Goal: Task Accomplishment & Management: Manage account settings

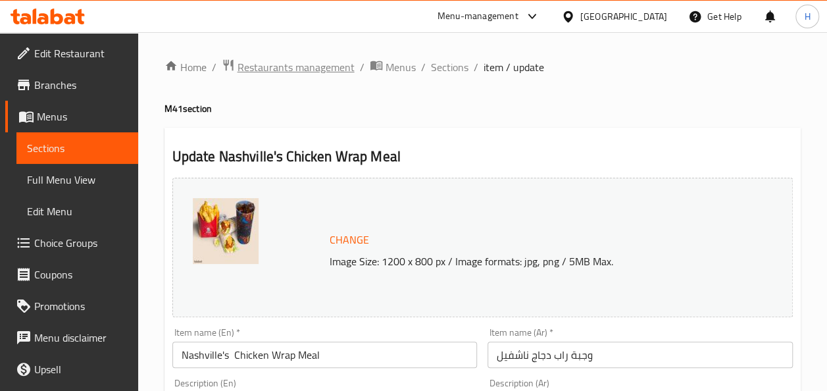
click at [330, 65] on span "Restaurants management" at bounding box center [295, 67] width 117 height 16
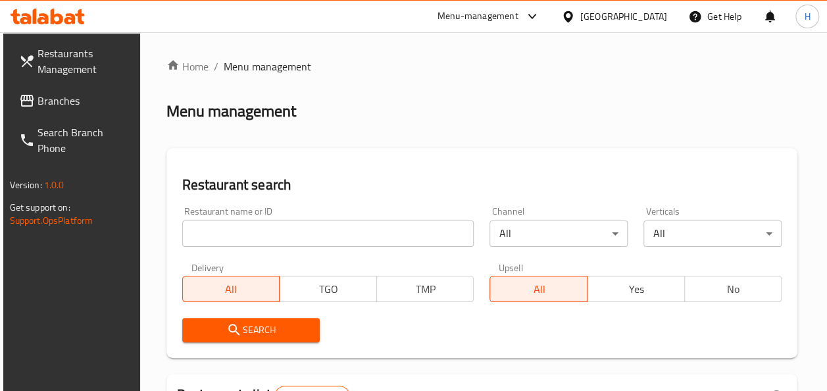
click at [287, 232] on input "search" at bounding box center [328, 233] width 292 height 26
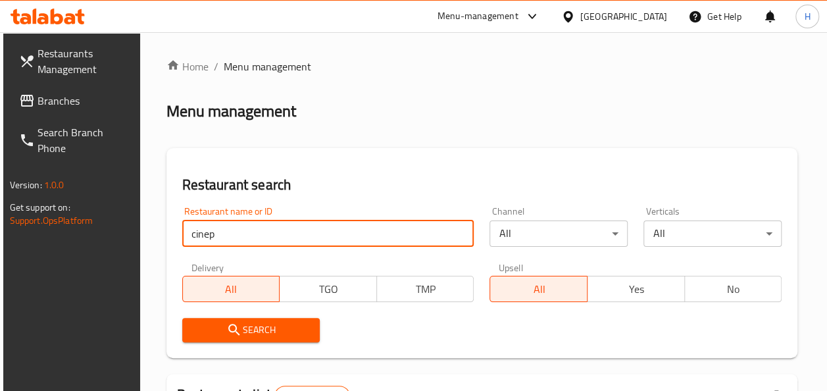
type input "cinepolis"
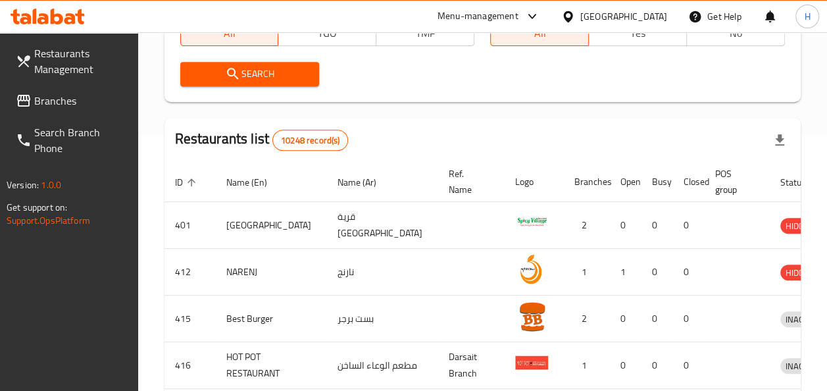
scroll to position [258, 0]
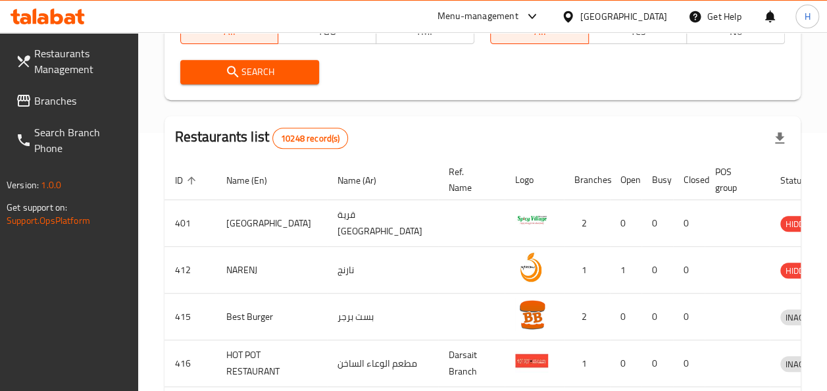
click at [283, 74] on span "Search" at bounding box center [250, 72] width 118 height 16
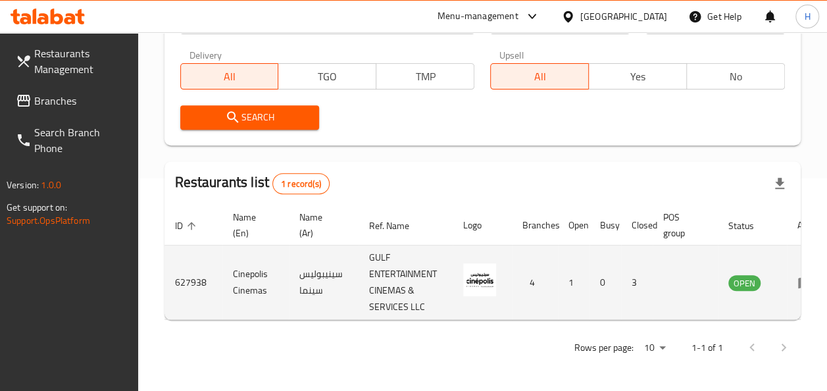
scroll to position [0, 32]
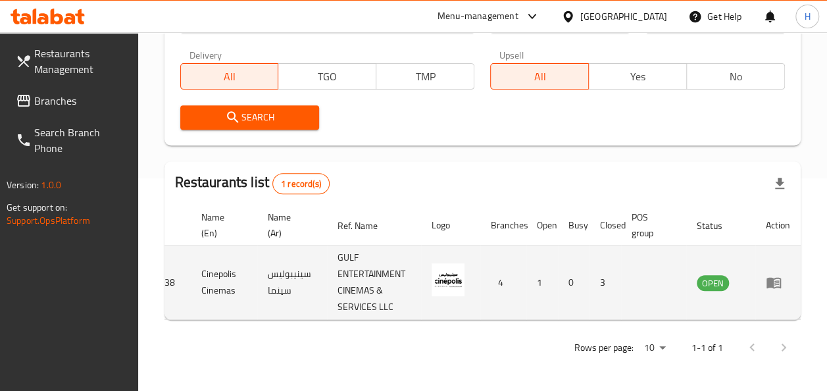
click at [770, 281] on td "enhanced table" at bounding box center [777, 282] width 45 height 74
click at [768, 278] on icon "enhanced table" at bounding box center [773, 283] width 14 height 11
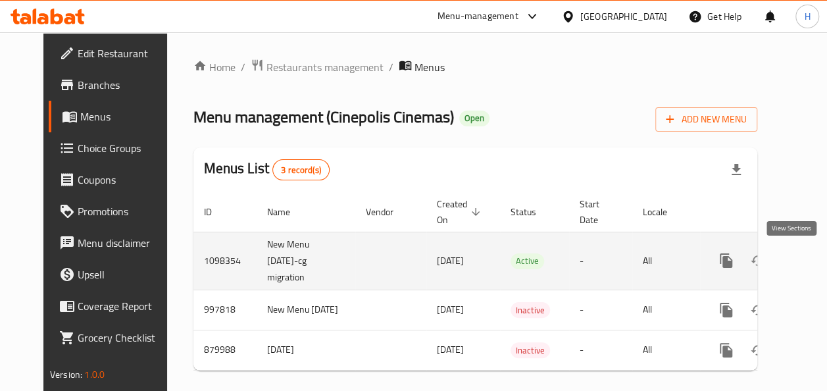
click at [813, 265] on icon "enhanced table" at bounding box center [821, 261] width 16 height 16
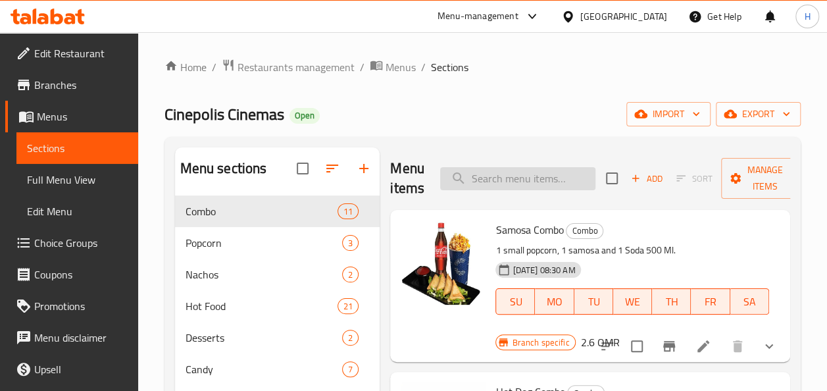
click at [495, 179] on input "search" at bounding box center [517, 178] width 155 height 23
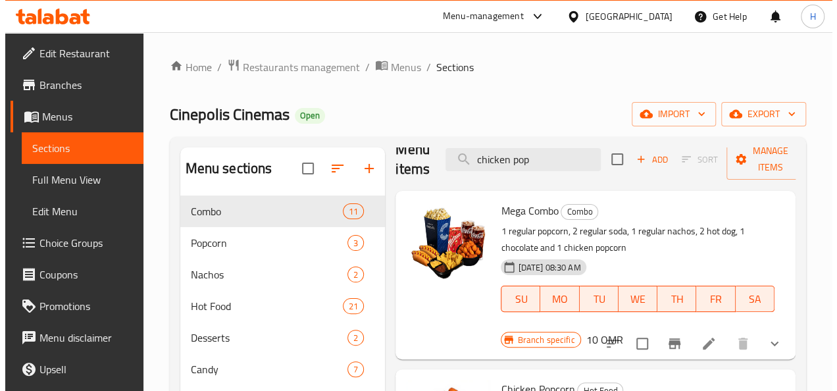
scroll to position [184, 0]
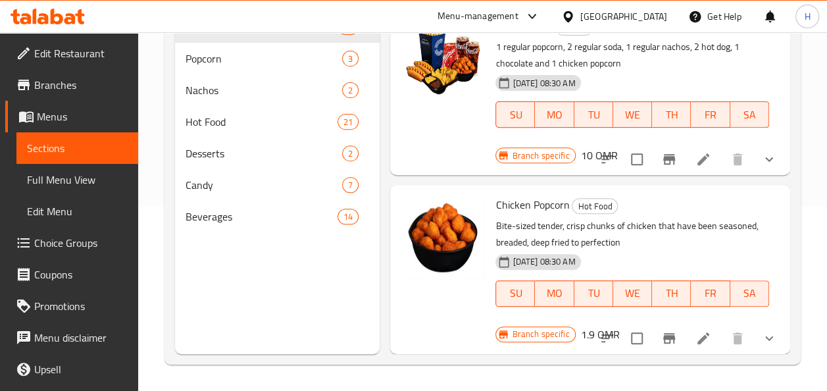
type input "chicken pop"
click at [661, 334] on icon "Branch-specific-item" at bounding box center [669, 338] width 16 height 16
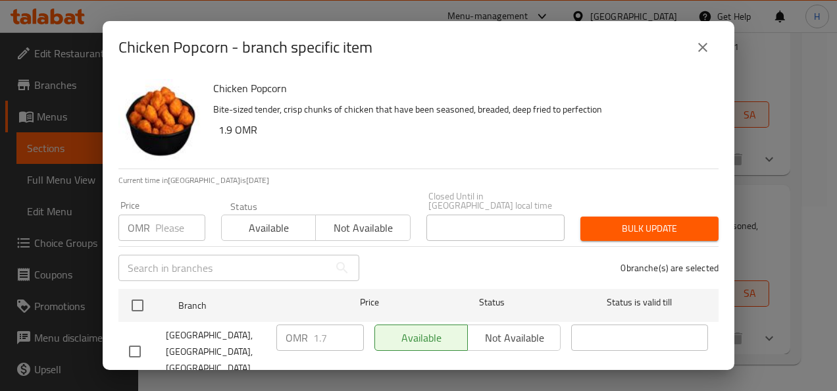
scroll to position [151, 0]
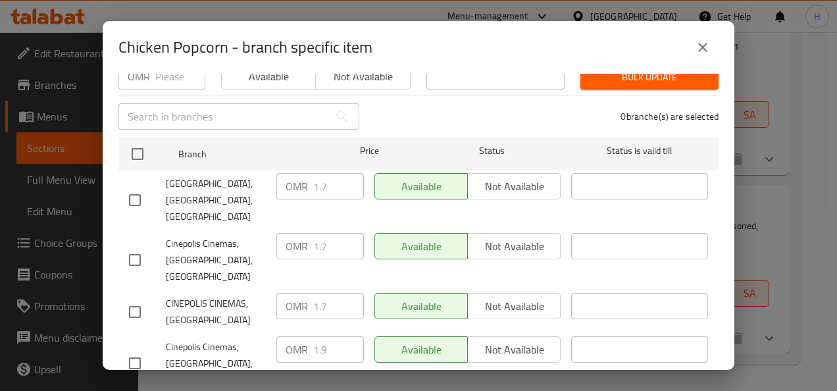
click at [139, 349] on input "checkbox" at bounding box center [135, 363] width 28 height 28
checkbox input "true"
click at [130, 298] on input "checkbox" at bounding box center [135, 312] width 28 height 28
checkbox input "true"
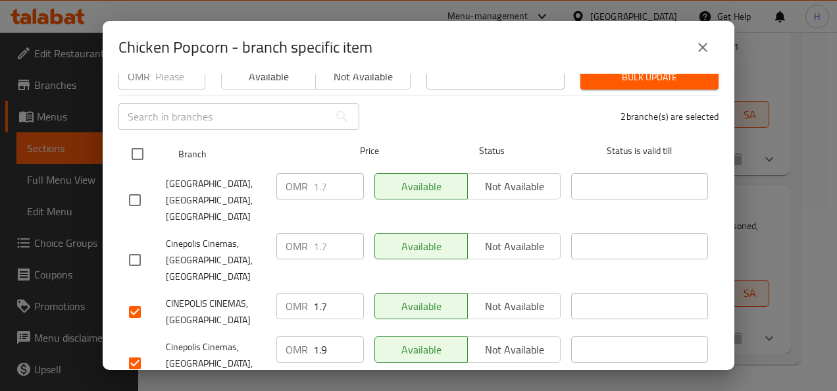
click at [125, 146] on input "checkbox" at bounding box center [138, 154] width 28 height 28
checkbox input "true"
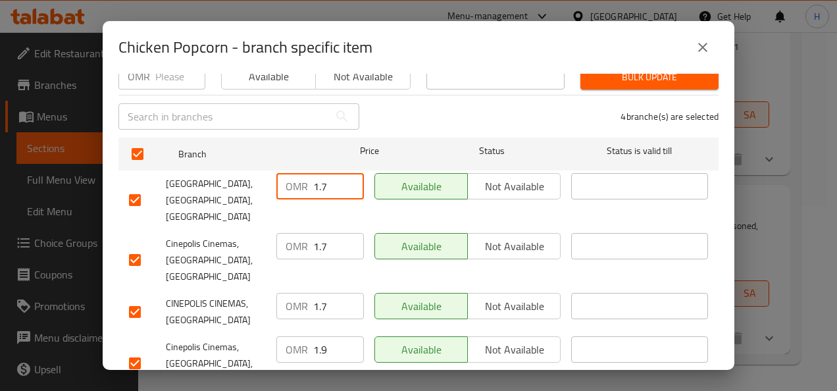
click at [335, 176] on input "1.7" at bounding box center [338, 186] width 51 height 26
type input "1.9"
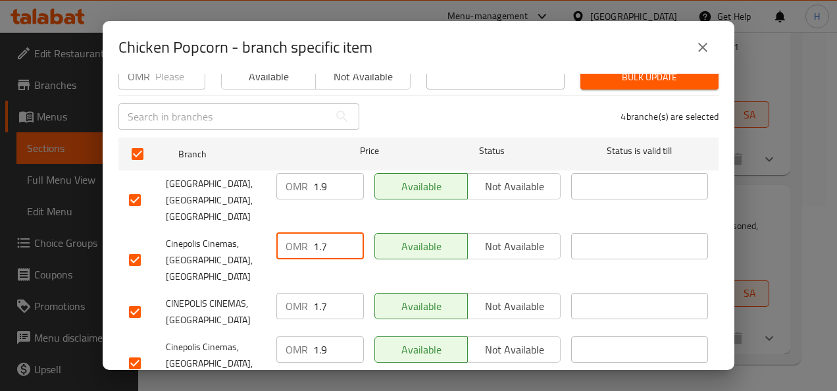
click at [328, 233] on input "1.7" at bounding box center [338, 246] width 51 height 26
type input "1.9"
click at [329, 293] on input "1.7" at bounding box center [338, 306] width 51 height 26
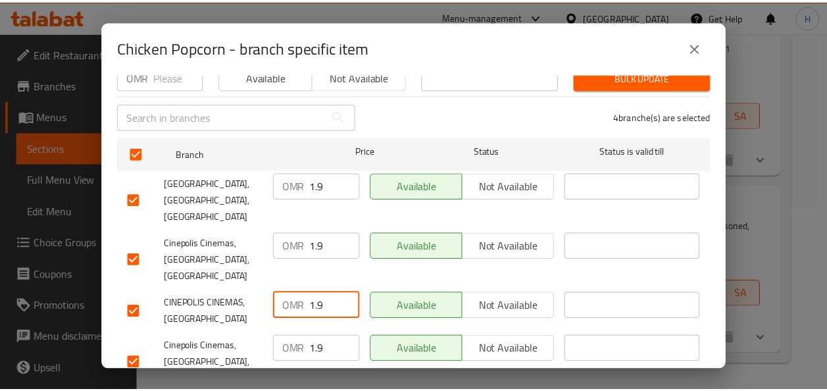
scroll to position [0, 0]
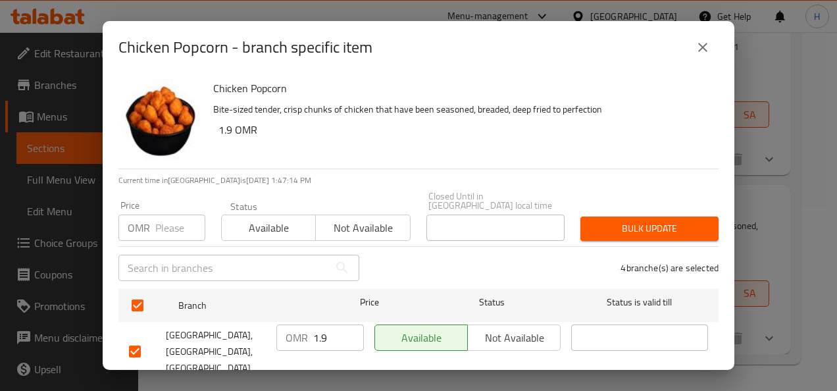
type input "1.9"
click at [595, 220] on span "Bulk update" at bounding box center [649, 228] width 117 height 16
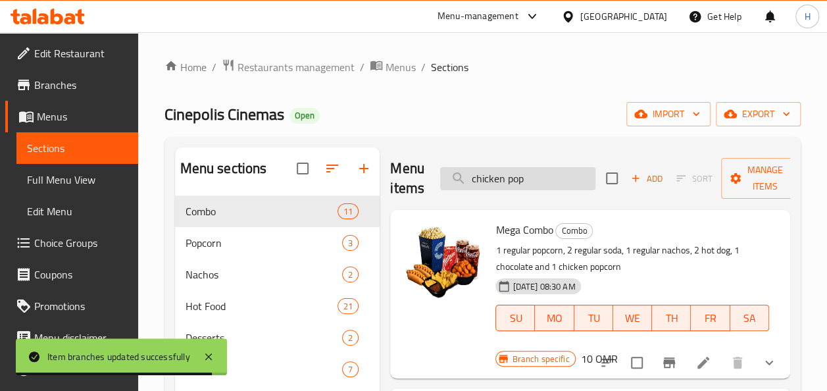
click at [531, 173] on input "chicken pop" at bounding box center [517, 178] width 155 height 23
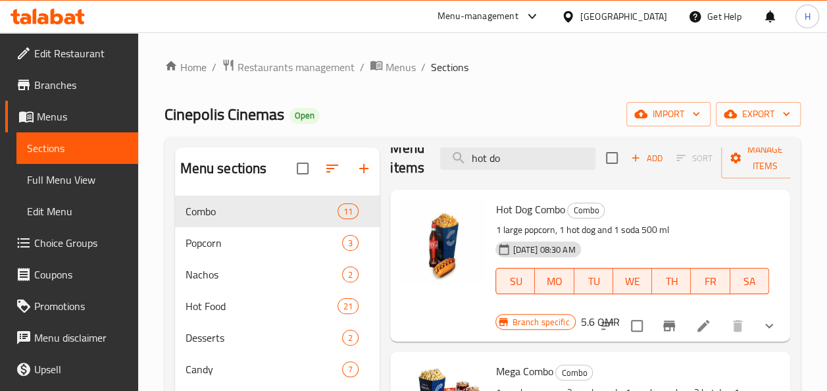
type input "hot do"
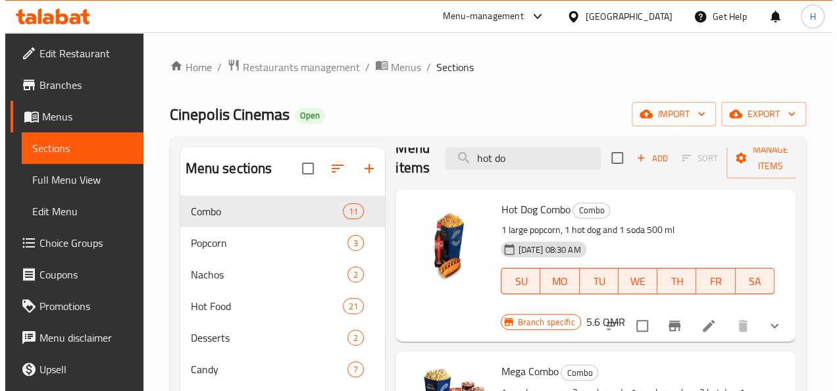
scroll to position [21, 0]
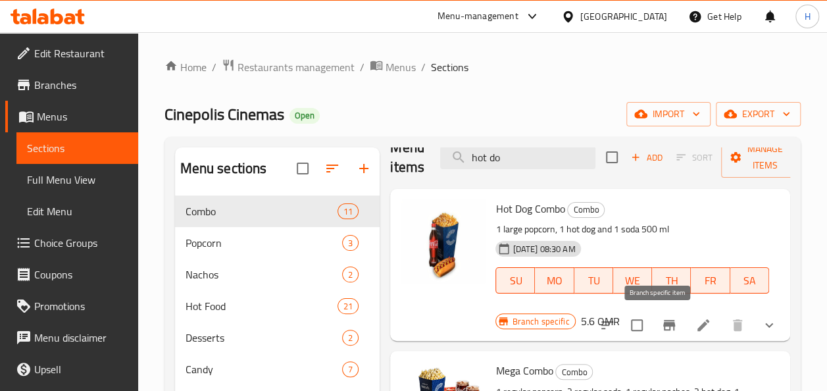
click at [663, 326] on icon "Branch-specific-item" at bounding box center [669, 325] width 12 height 11
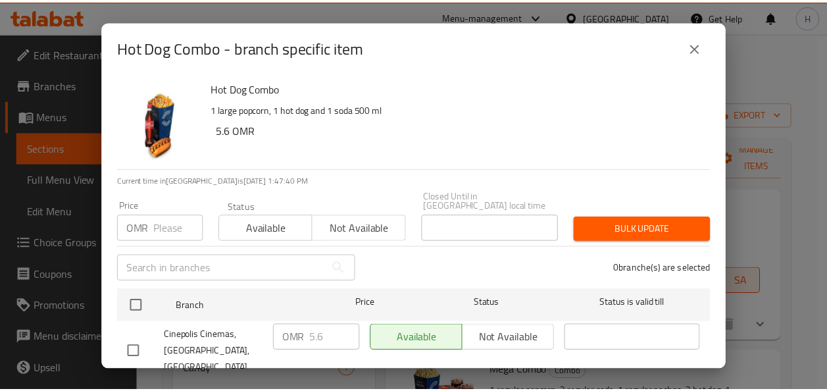
scroll to position [151, 0]
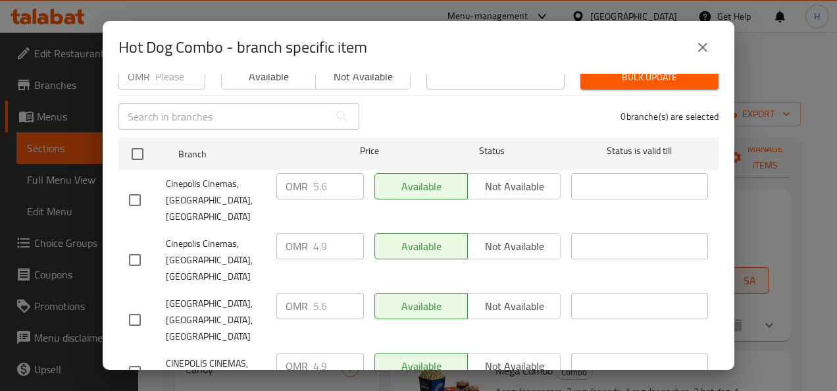
click at [132, 347] on div "CINEPOLIS CINEMAS, [GEOGRAPHIC_DATA]" at bounding box center [197, 371] width 147 height 49
click at [134, 358] on input "checkbox" at bounding box center [135, 372] width 28 height 28
checkbox input "true"
click at [325, 353] on input "4.9" at bounding box center [338, 366] width 51 height 26
type input "4"
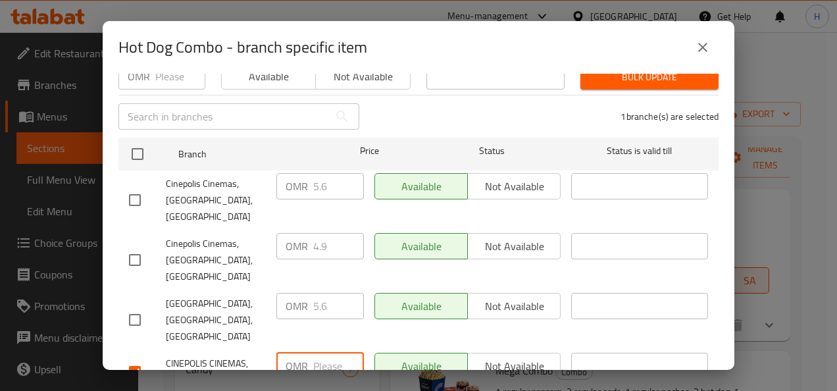
type input "6"
type input "5.6"
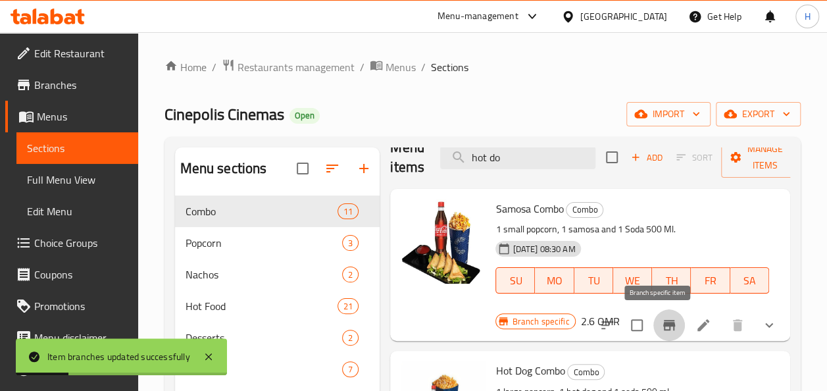
click at [670, 323] on button "Branch-specific-item" at bounding box center [669, 325] width 32 height 32
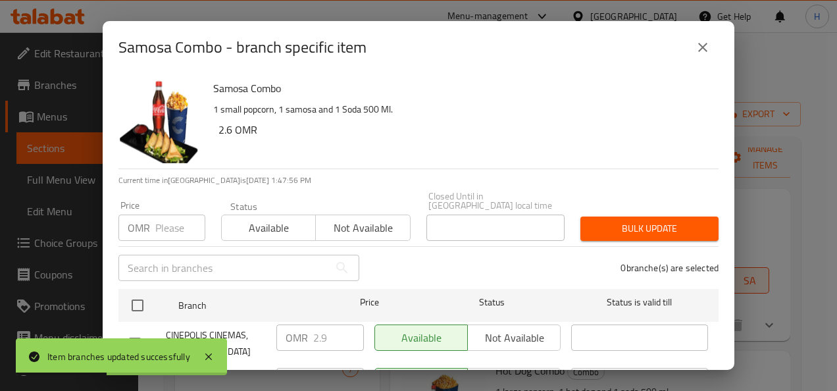
click at [708, 48] on icon "close" at bounding box center [703, 47] width 16 height 16
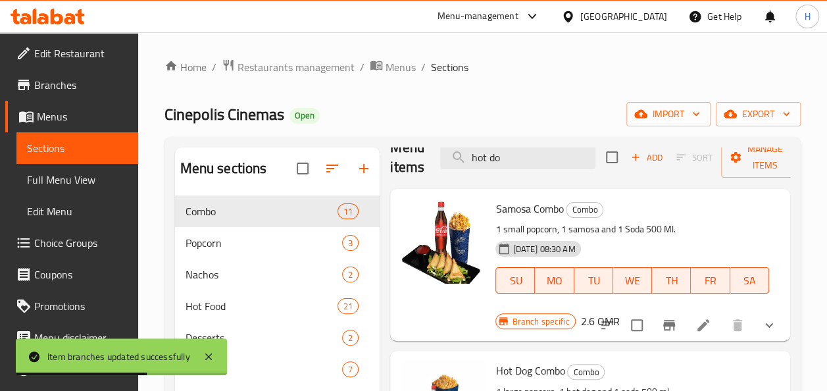
scroll to position [161, 0]
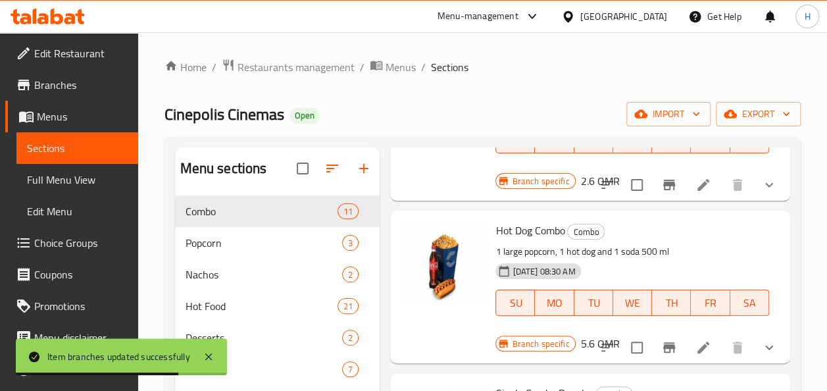
click at [695, 349] on icon at bounding box center [703, 347] width 16 height 16
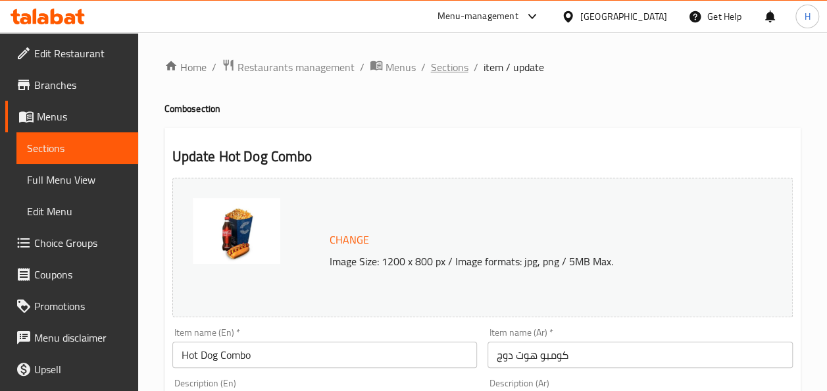
click at [449, 71] on span "Sections" at bounding box center [449, 67] width 37 height 16
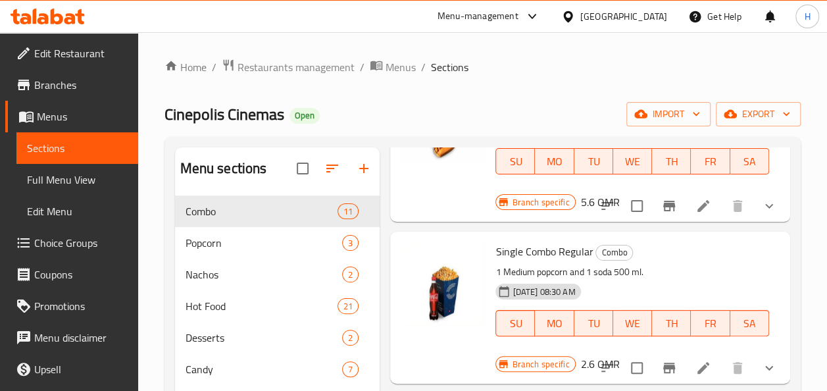
scroll to position [303, 0]
click at [761, 207] on icon "show more" at bounding box center [769, 205] width 16 height 16
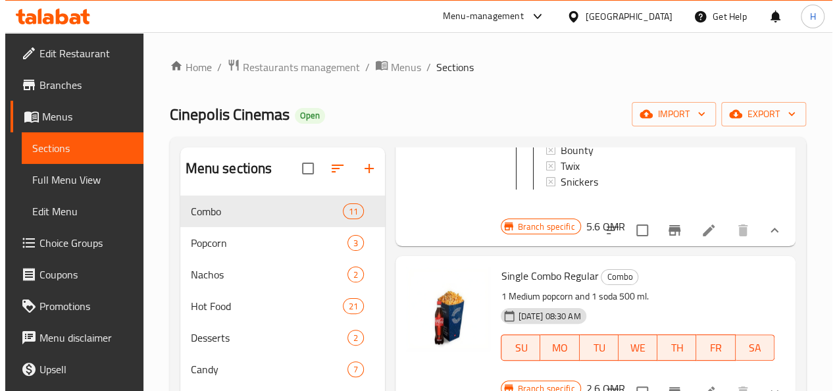
scroll to position [553, 0]
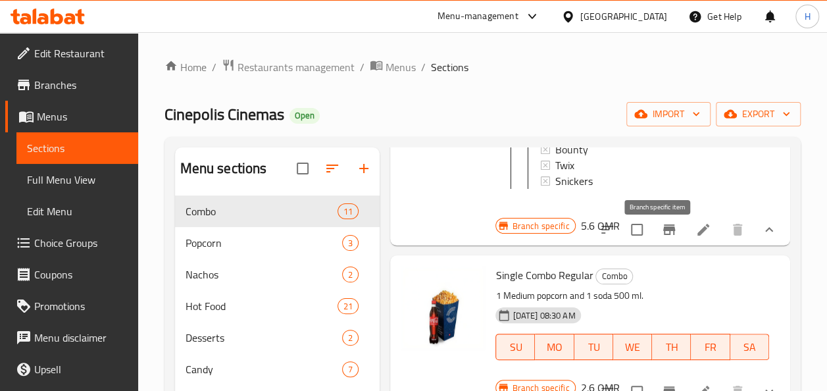
click at [661, 233] on icon "Branch-specific-item" at bounding box center [669, 230] width 16 height 16
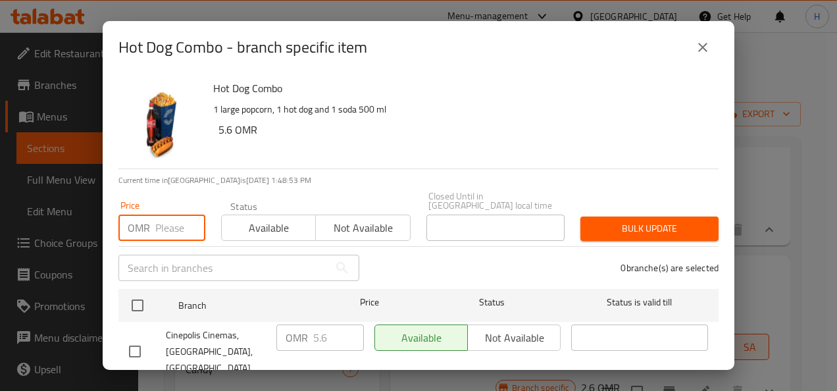
click at [164, 226] on input "number" at bounding box center [180, 227] width 50 height 26
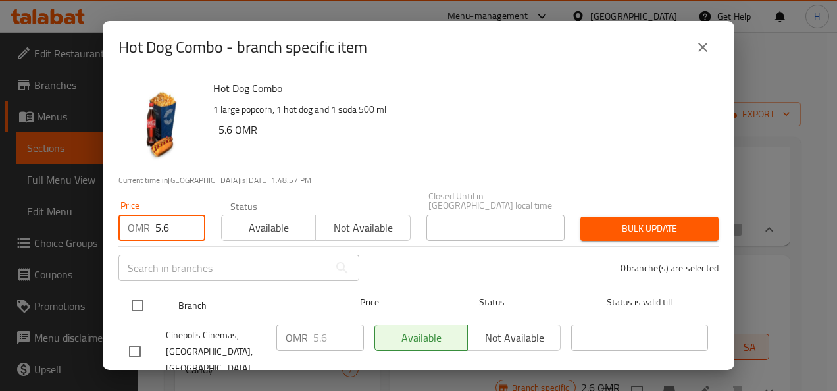
type input "5.6"
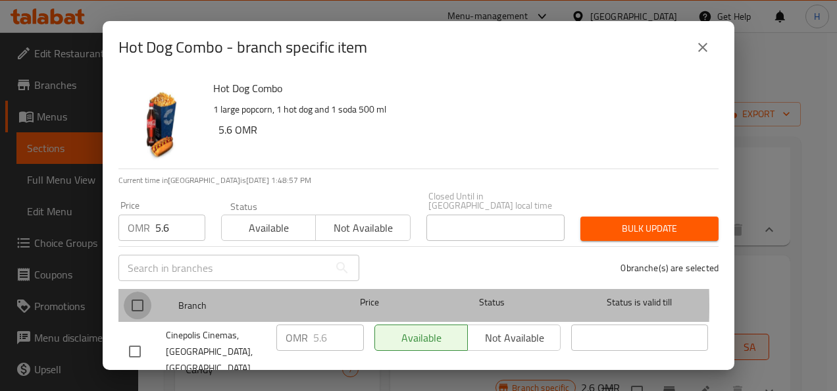
click at [131, 296] on input "checkbox" at bounding box center [138, 305] width 28 height 28
checkbox input "true"
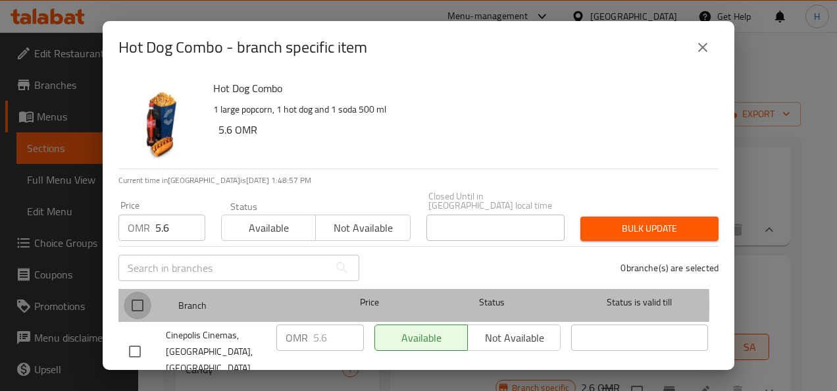
checkbox input "true"
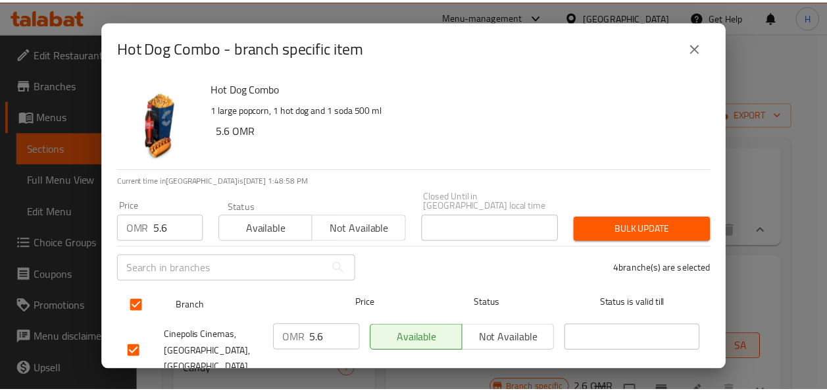
scroll to position [151, 0]
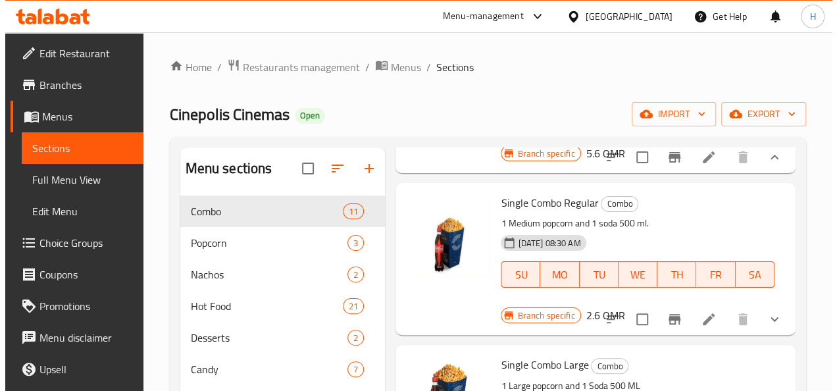
scroll to position [646, 0]
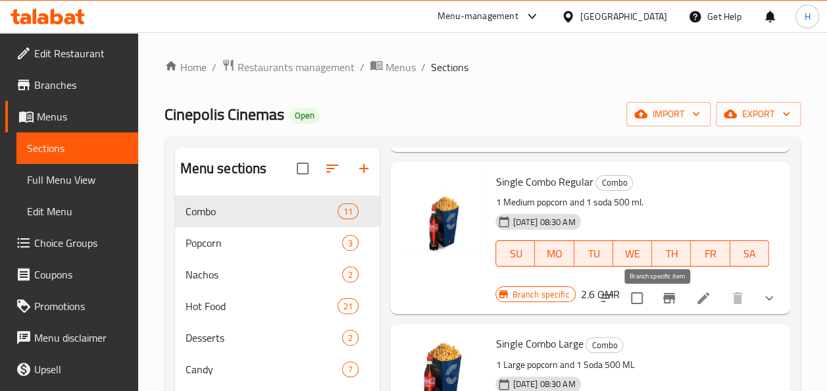
click at [661, 306] on icon "Branch-specific-item" at bounding box center [669, 298] width 16 height 16
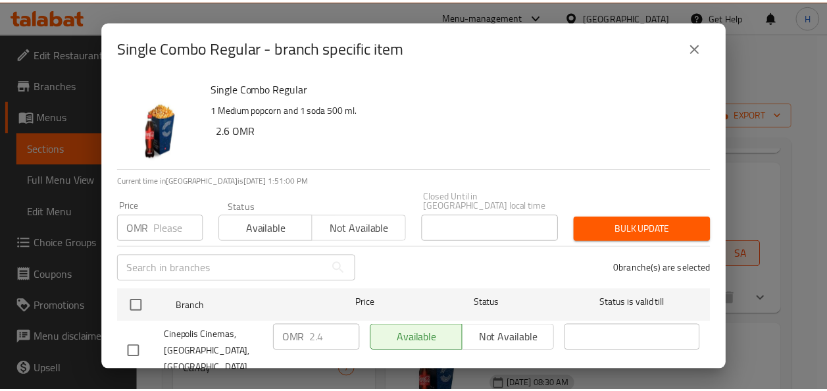
scroll to position [151, 0]
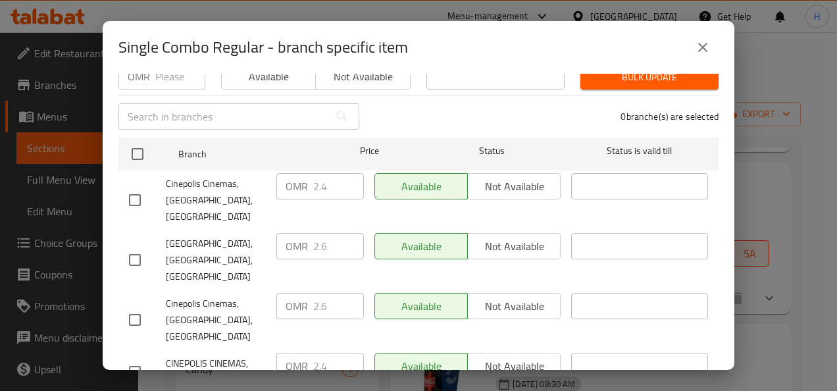
click at [132, 306] on input "checkbox" at bounding box center [135, 320] width 28 height 28
checkbox input "true"
click at [324, 293] on input "2.6" at bounding box center [338, 306] width 51 height 26
type input "2"
type input "3.2"
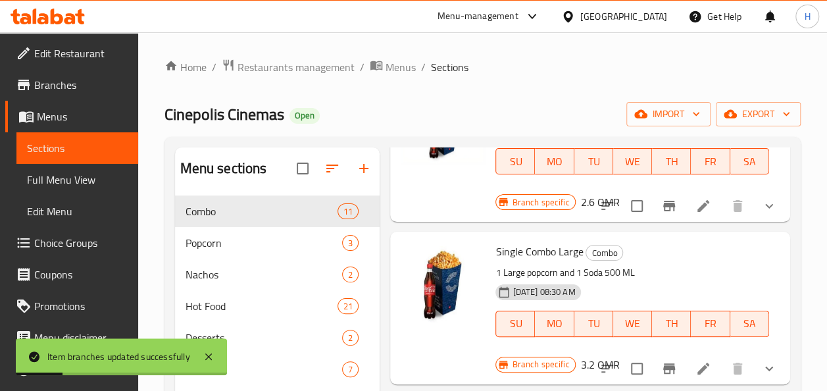
scroll to position [816, 0]
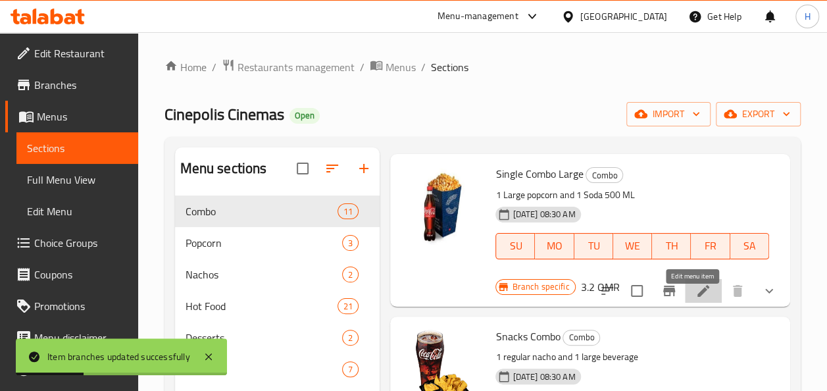
click at [695, 299] on icon at bounding box center [703, 291] width 16 height 16
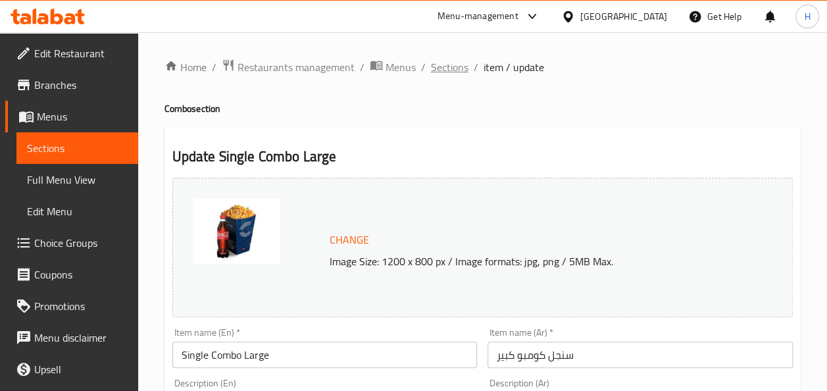
click at [449, 64] on span "Sections" at bounding box center [449, 67] width 37 height 16
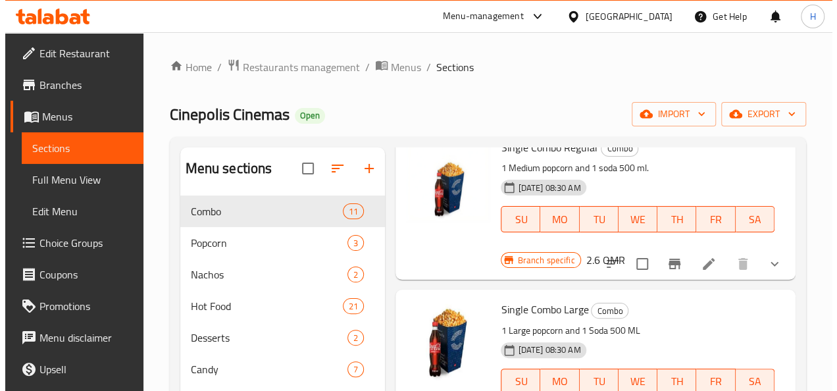
scroll to position [568, 0]
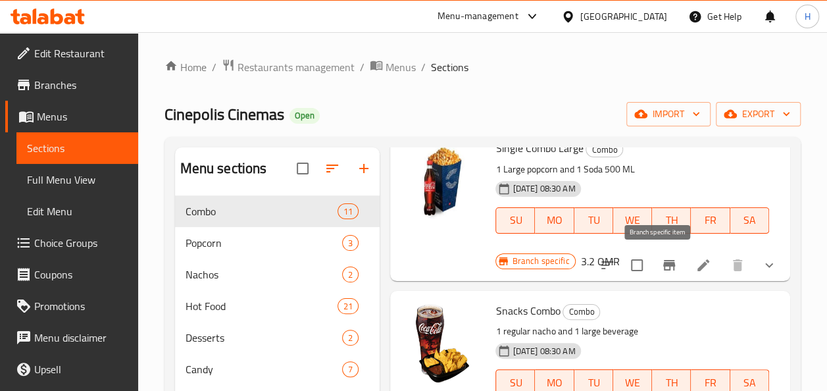
click at [661, 267] on icon "Branch-specific-item" at bounding box center [669, 265] width 16 height 16
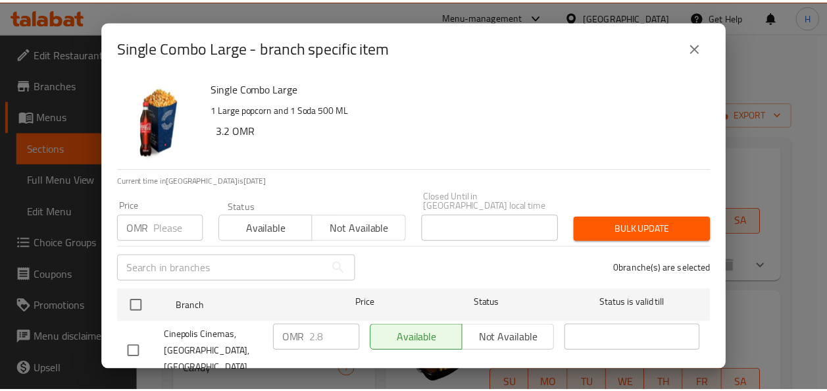
scroll to position [151, 0]
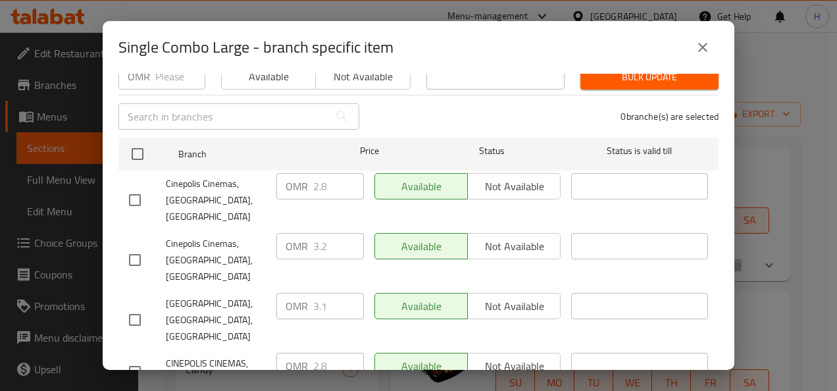
click at [136, 246] on input "checkbox" at bounding box center [135, 260] width 28 height 28
checkbox input "true"
click at [136, 186] on input "checkbox" at bounding box center [135, 200] width 28 height 28
checkbox input "true"
click at [330, 185] on input "2.8" at bounding box center [338, 186] width 51 height 26
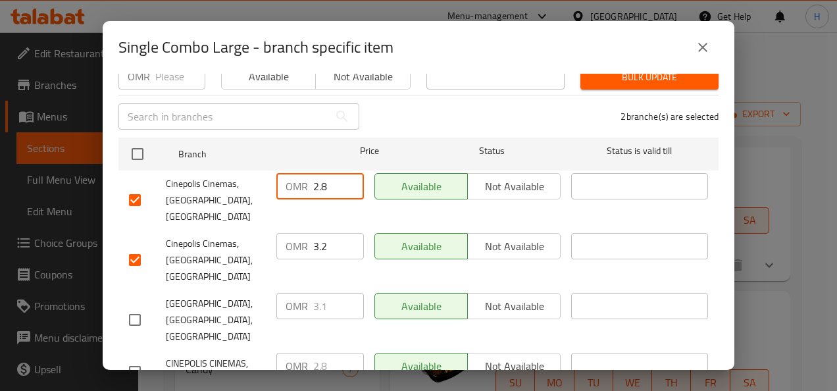
type input "2"
type input "3.2"
click at [139, 358] on input "checkbox" at bounding box center [135, 372] width 28 height 28
checkbox input "true"
click at [342, 353] on input "1.8" at bounding box center [338, 366] width 51 height 26
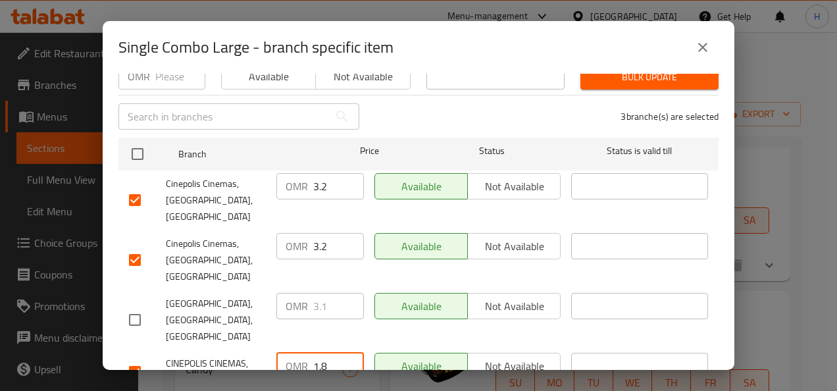
type input "1"
type input "3.2"
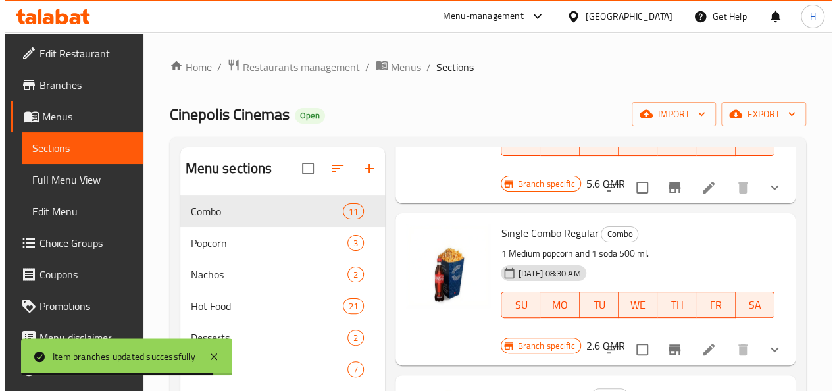
scroll to position [0, 0]
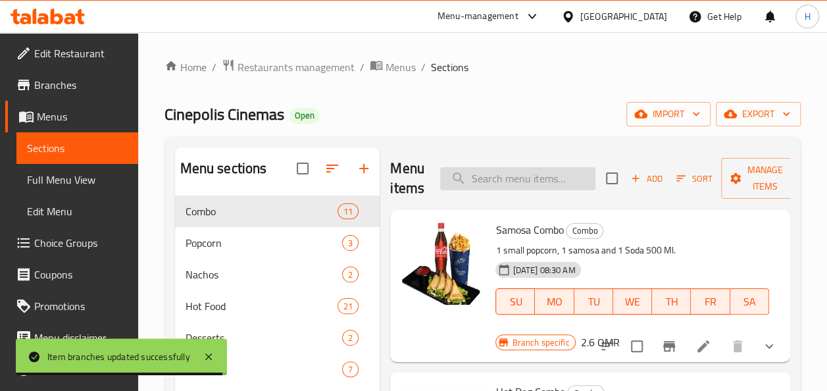
click at [485, 172] on input "search" at bounding box center [517, 178] width 155 height 23
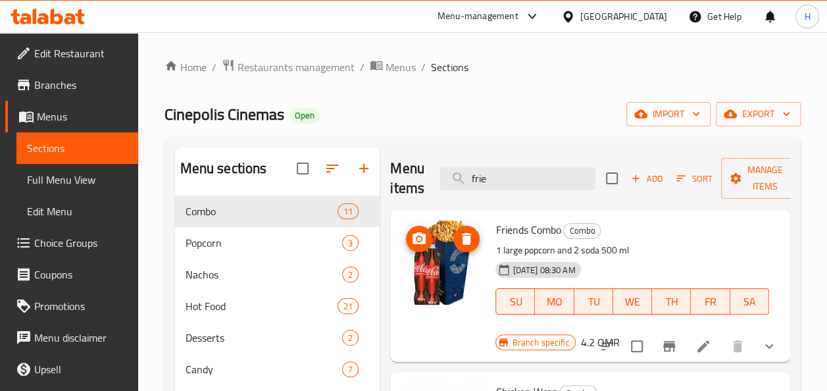
type input "frie"
click at [663, 345] on icon "Branch-specific-item" at bounding box center [669, 346] width 12 height 11
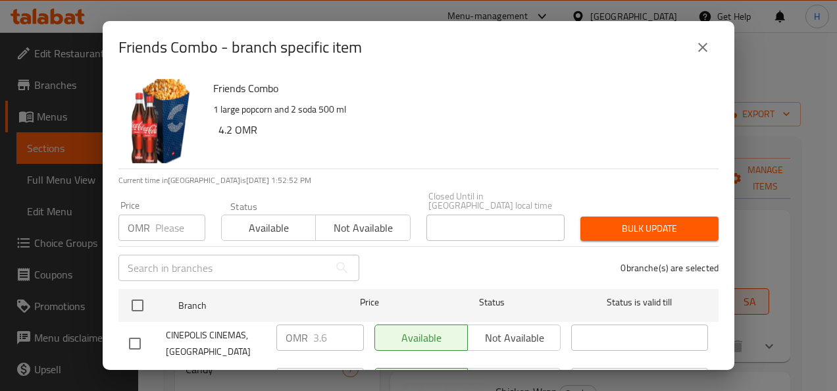
scroll to position [151, 0]
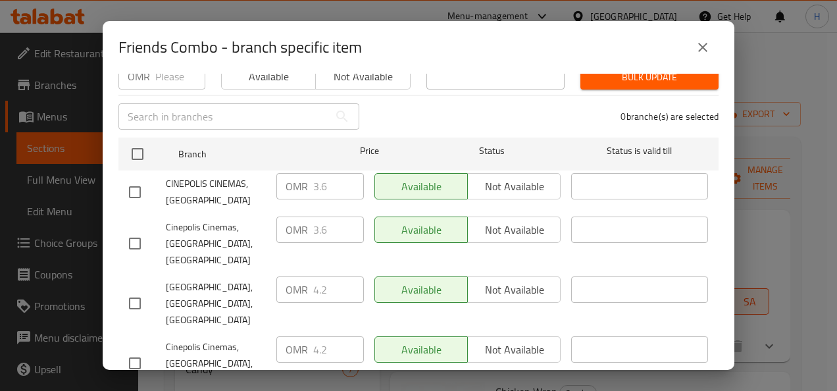
click at [139, 349] on input "checkbox" at bounding box center [135, 363] width 28 height 28
checkbox input "true"
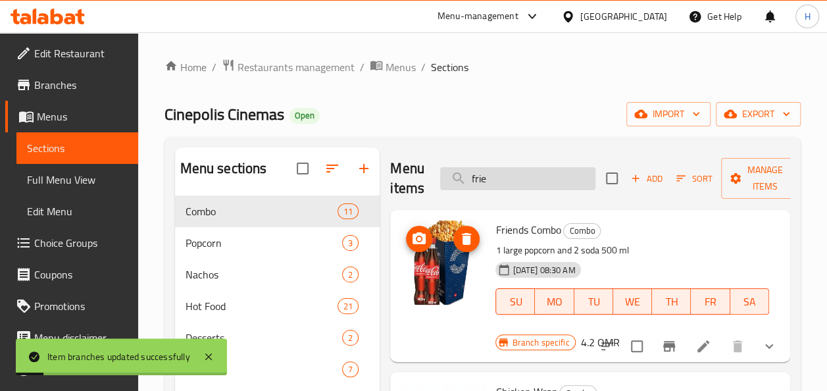
click at [492, 176] on input "frie" at bounding box center [517, 178] width 155 height 23
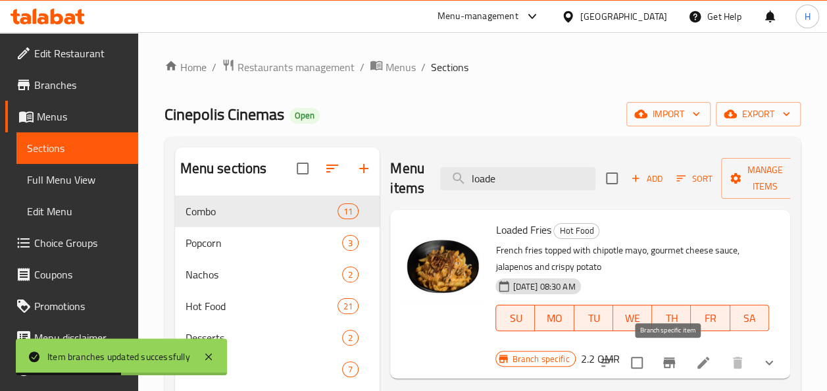
type input "loade"
click at [677, 371] on button "Branch-specific-item" at bounding box center [669, 363] width 32 height 32
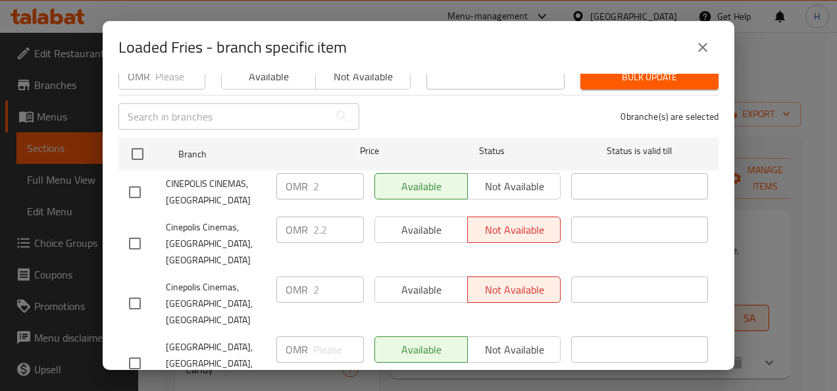
click at [132, 232] on input "checkbox" at bounding box center [135, 244] width 28 height 28
checkbox input "true"
click at [139, 178] on input "checkbox" at bounding box center [135, 192] width 28 height 28
checkbox input "true"
click at [326, 183] on input "2" at bounding box center [338, 186] width 51 height 26
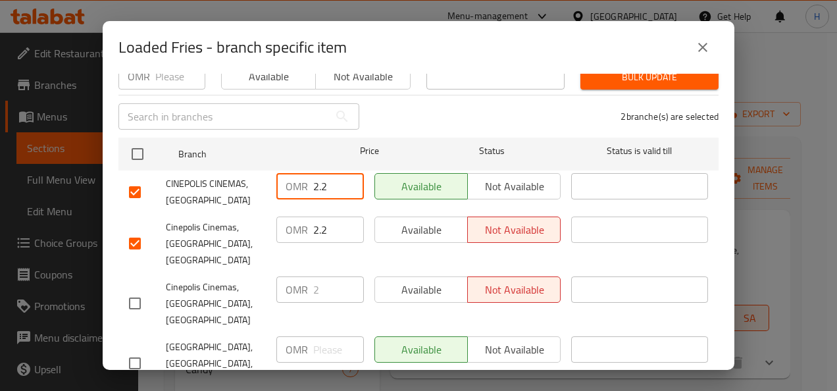
type input "2.2"
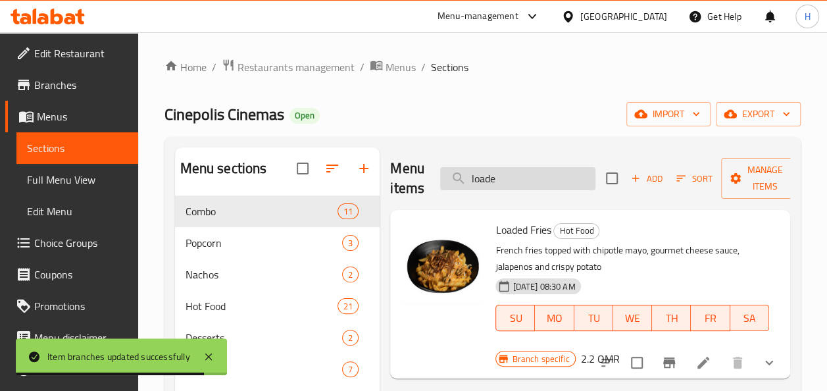
click at [513, 187] on input "loade" at bounding box center [517, 178] width 155 height 23
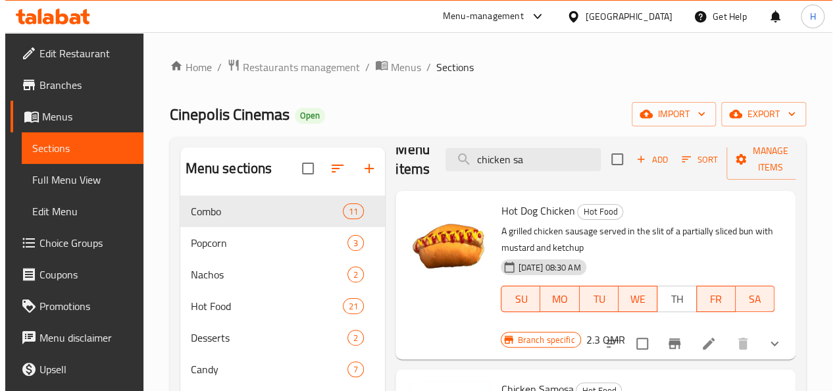
scroll to position [184, 0]
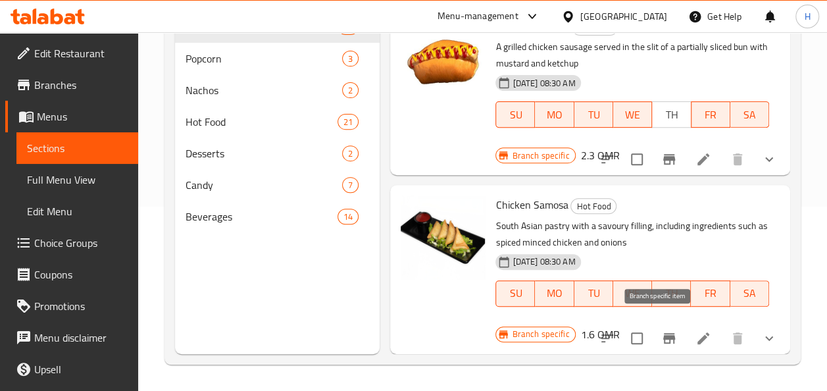
type input "chicken sa"
click at [653, 329] on button "Branch-specific-item" at bounding box center [669, 338] width 32 height 32
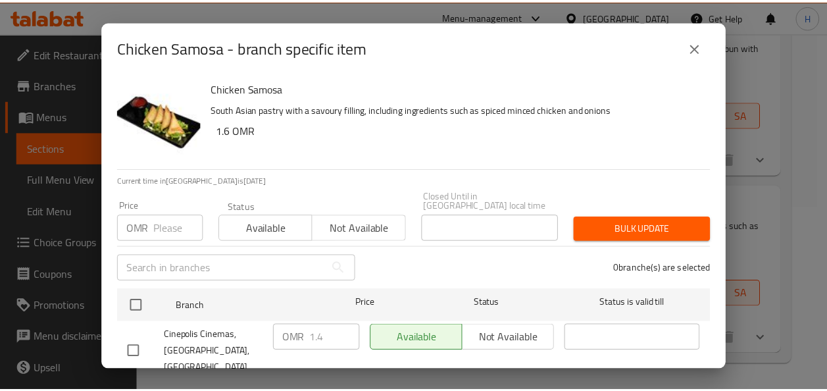
scroll to position [151, 0]
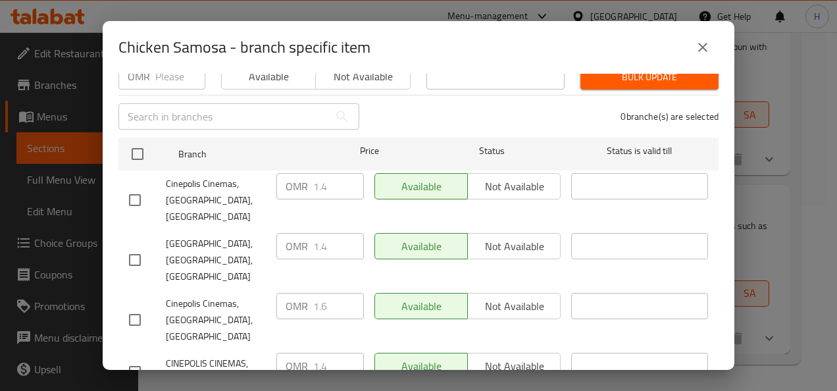
click at [114, 271] on div "Chicken Samosa South Asian pastry with a savoury filling, including ingredients…" at bounding box center [418, 222] width 631 height 296
click at [133, 306] on input "checkbox" at bounding box center [135, 320] width 28 height 28
checkbox input "true"
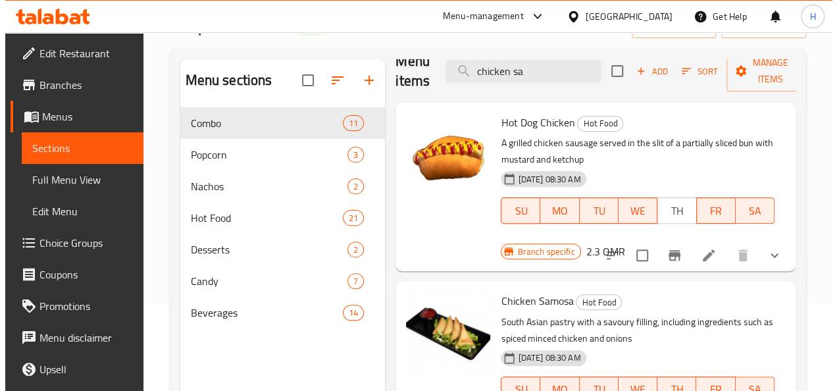
scroll to position [0, 0]
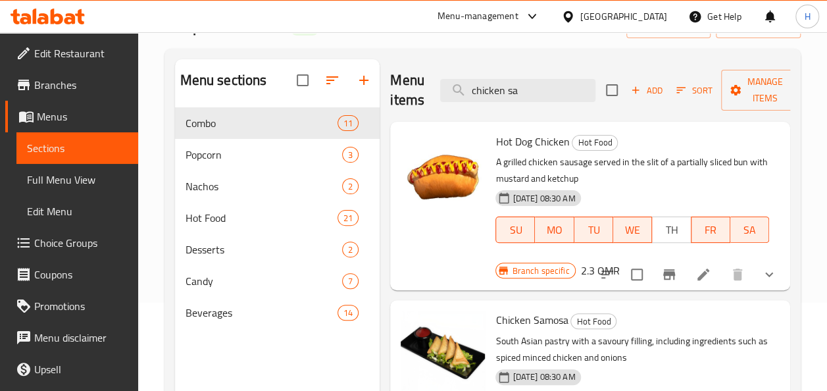
click at [536, 99] on input "chicken sa" at bounding box center [517, 90] width 155 height 23
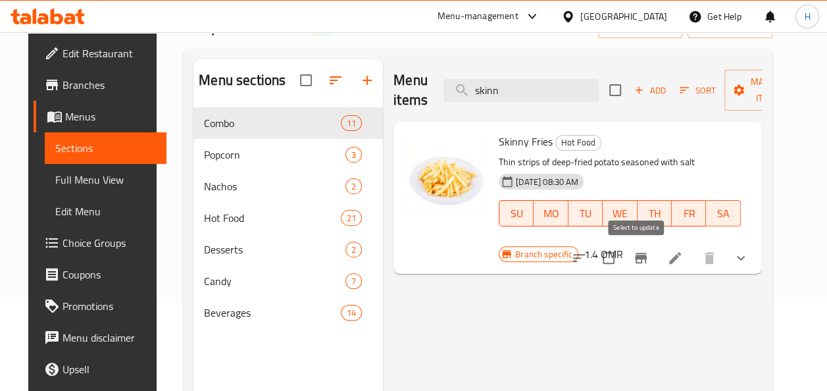
type input "skinn"
click at [656, 246] on button "Branch-specific-item" at bounding box center [641, 258] width 32 height 32
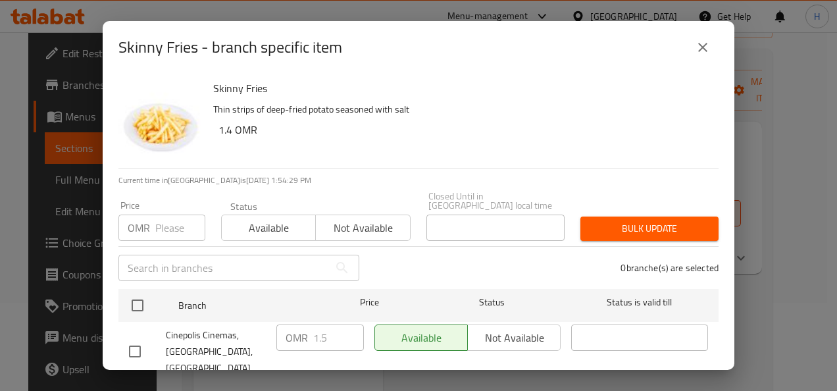
scroll to position [151, 0]
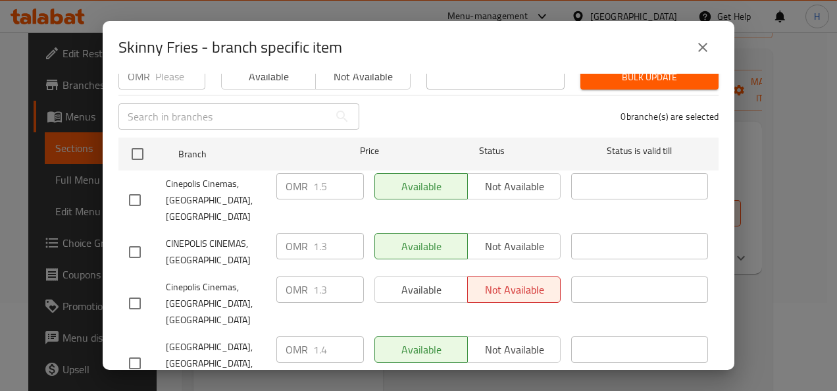
click at [127, 188] on input "checkbox" at bounding box center [135, 200] width 28 height 28
checkbox input "true"
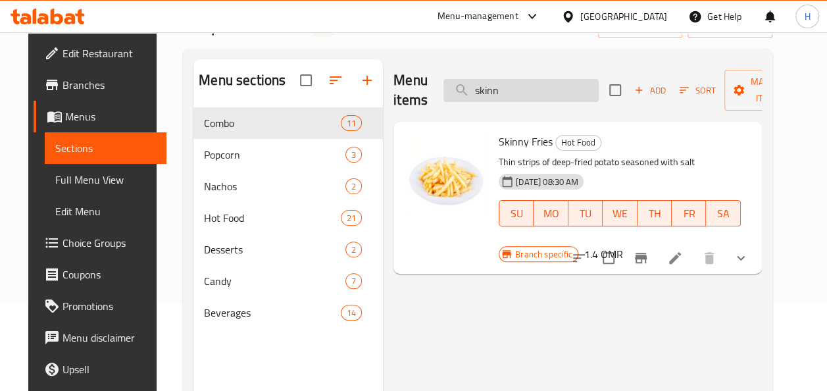
click at [514, 82] on input "skinn" at bounding box center [520, 90] width 155 height 23
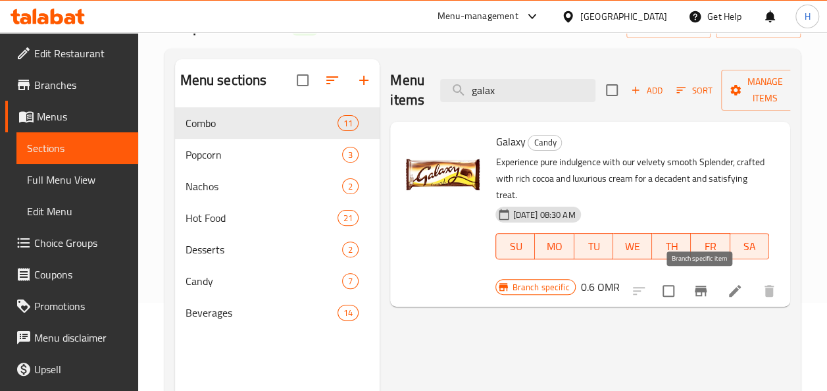
type input "galax"
click at [698, 295] on icon "Branch-specific-item" at bounding box center [701, 290] width 12 height 11
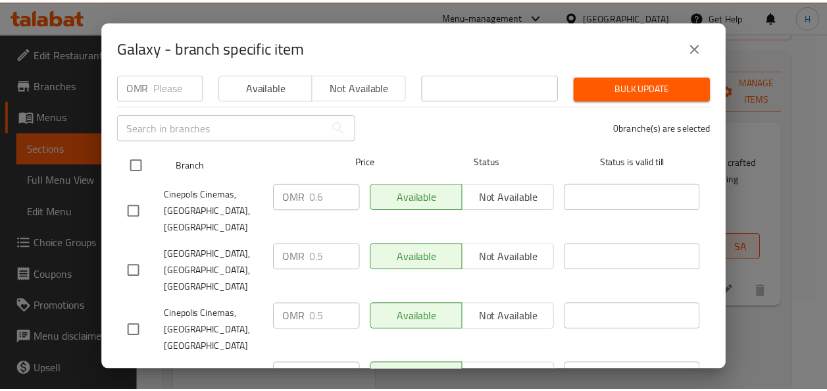
scroll to position [141, 0]
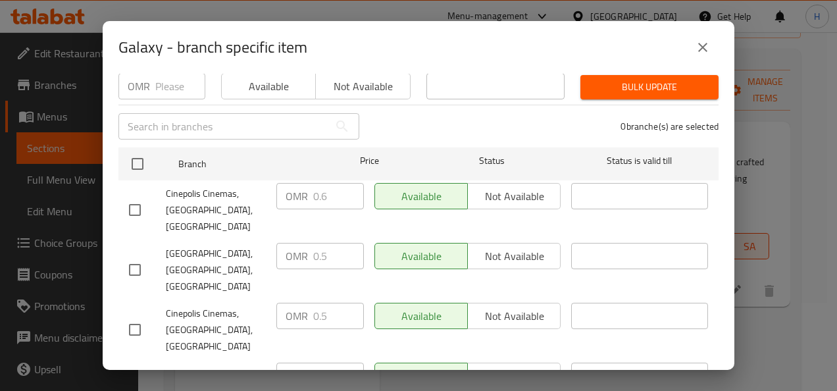
click at [134, 368] on input "checkbox" at bounding box center [135, 382] width 28 height 28
checkbox input "true"
click at [332, 362] on input "0.5" at bounding box center [338, 375] width 51 height 26
type input "0.6"
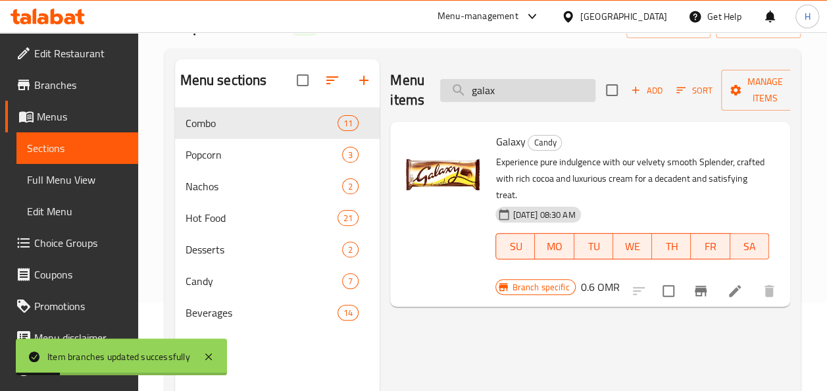
click at [489, 83] on input "galax" at bounding box center [517, 90] width 155 height 23
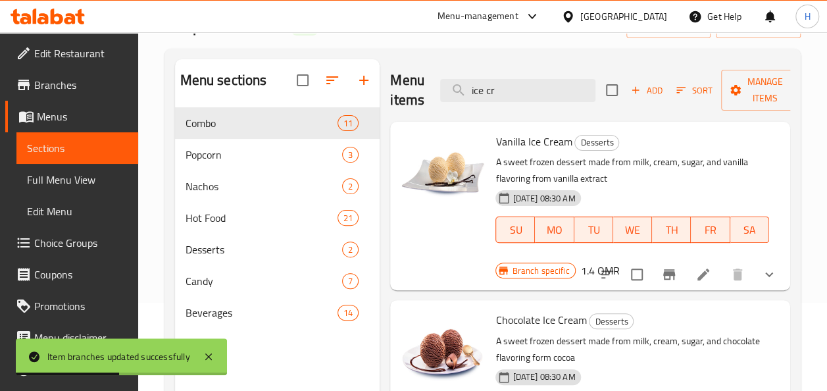
type input "ice cr"
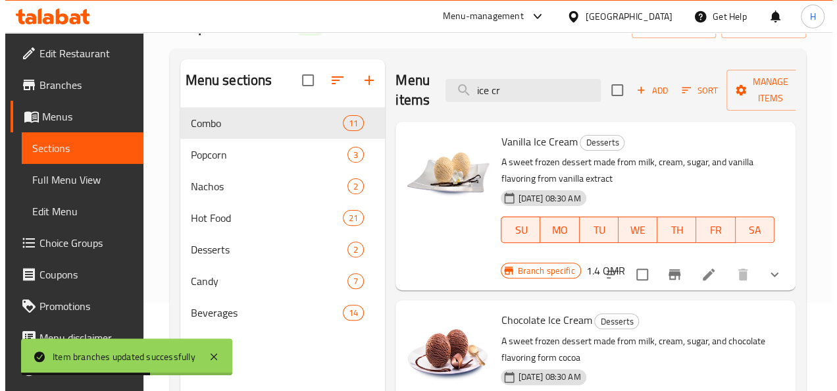
scroll to position [19, 0]
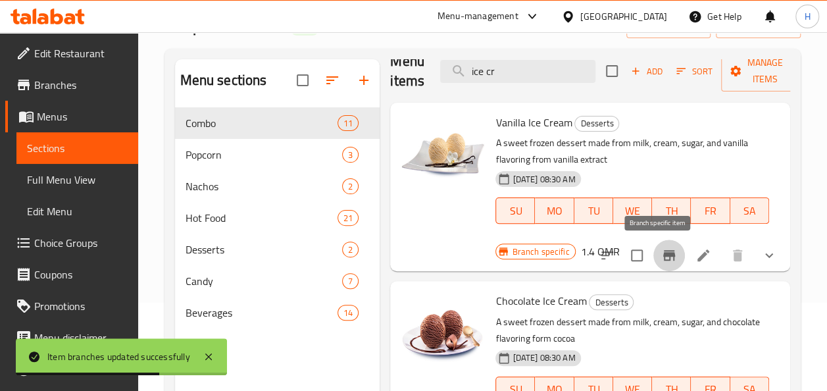
click at [661, 258] on icon "Branch-specific-item" at bounding box center [669, 255] width 16 height 16
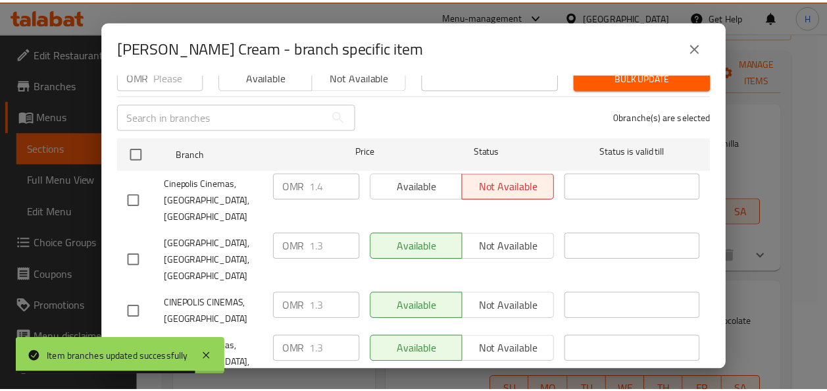
scroll to position [151, 0]
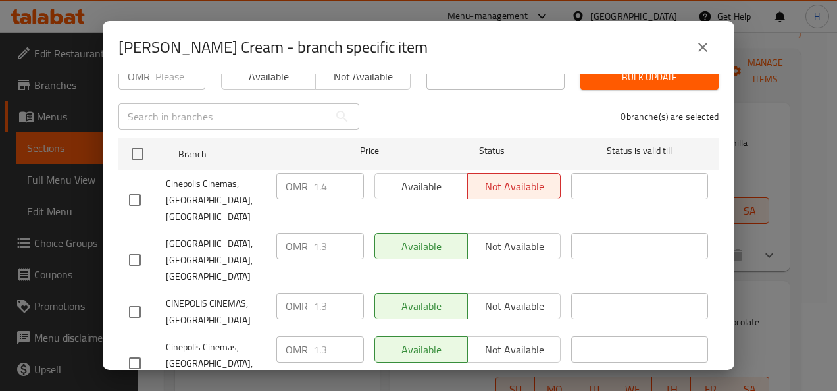
click at [139, 298] on input "checkbox" at bounding box center [135, 312] width 28 height 28
checkbox input "true"
click at [334, 293] on input "1.3" at bounding box center [338, 306] width 51 height 26
type input "1.4"
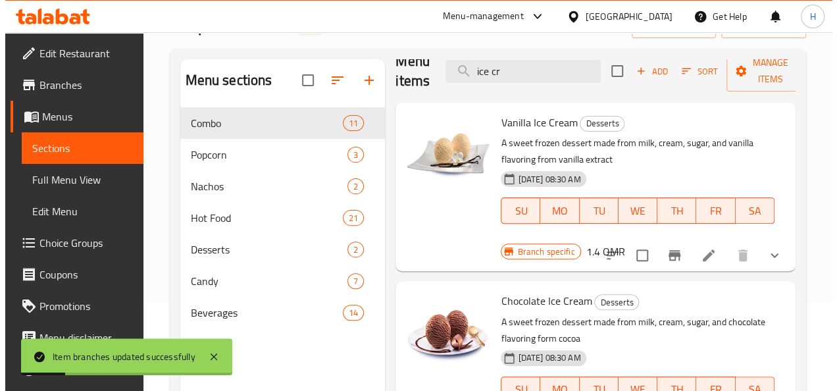
scroll to position [191, 0]
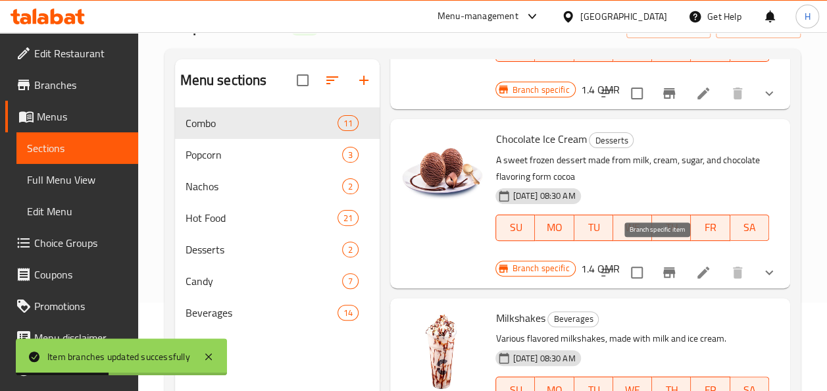
click at [661, 264] on icon "Branch-specific-item" at bounding box center [669, 272] width 16 height 16
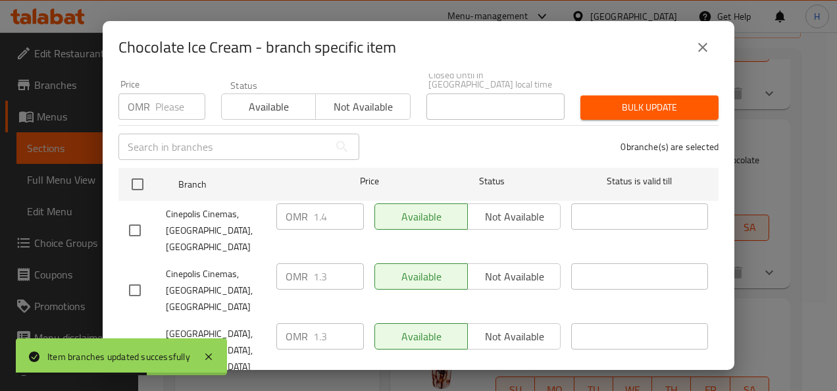
scroll to position [128, 0]
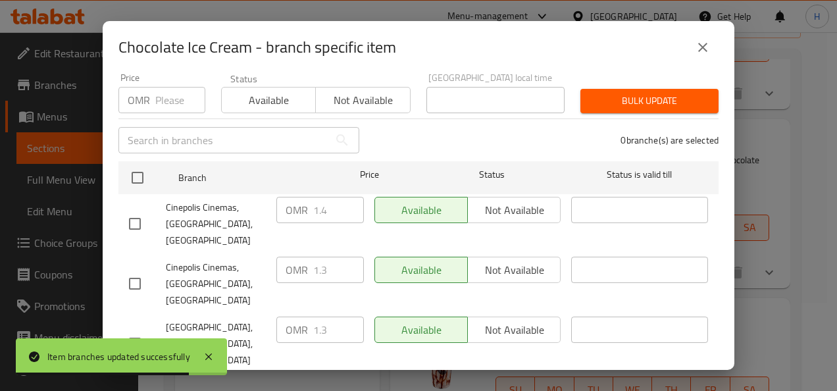
click at [137, 210] on input "checkbox" at bounding box center [135, 224] width 28 height 28
checkbox input "true"
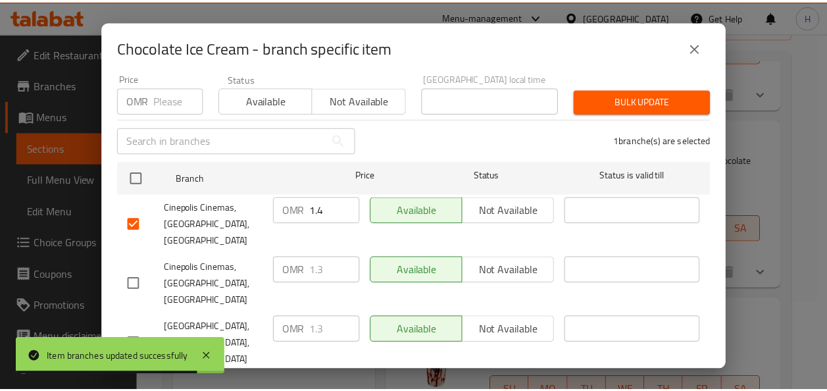
scroll to position [151, 0]
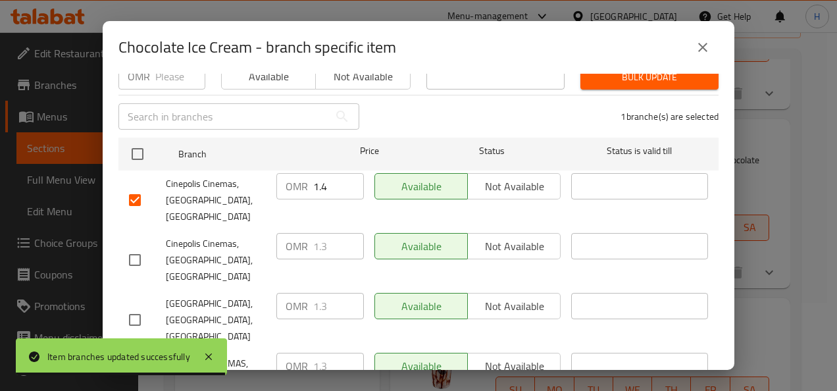
click at [141, 358] on input "checkbox" at bounding box center [135, 372] width 28 height 28
checkbox input "true"
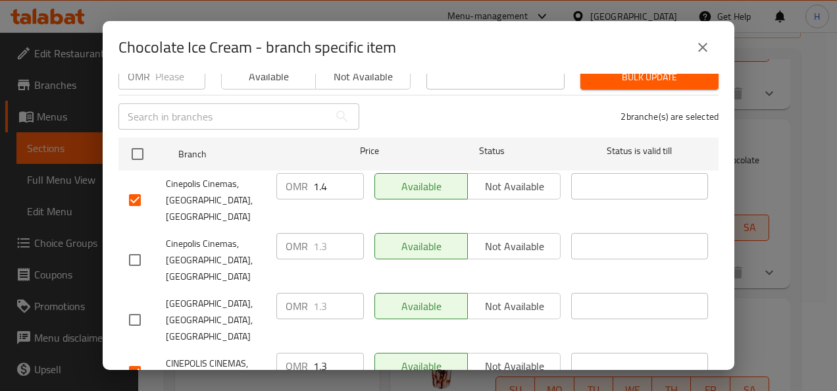
click at [343, 353] on input "1.3" at bounding box center [338, 366] width 51 height 26
type input "1.4"
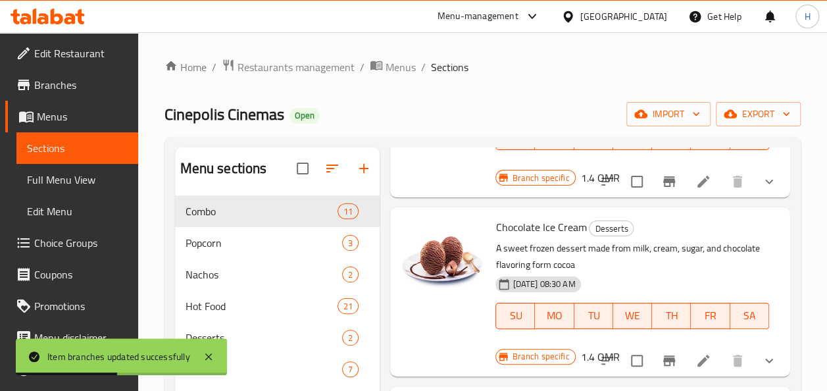
scroll to position [0, 0]
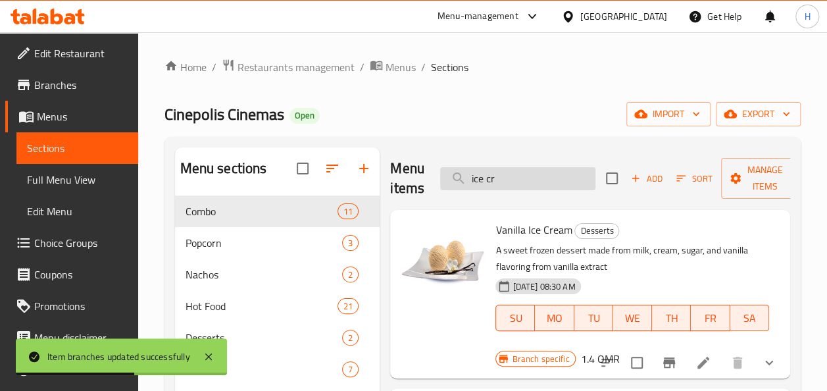
click at [514, 184] on input "ice cr" at bounding box center [517, 178] width 155 height 23
type input "i"
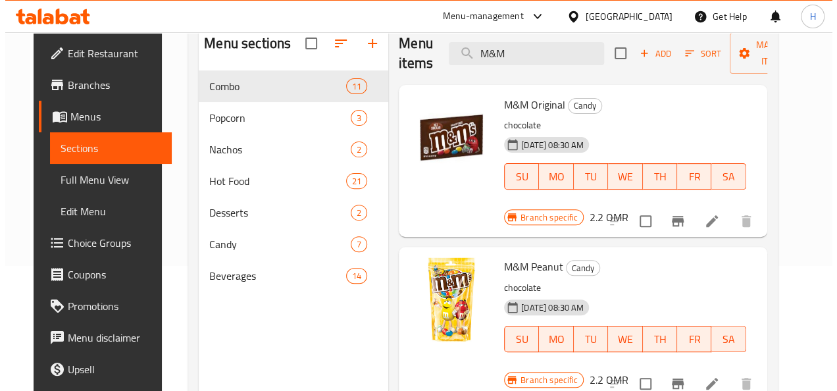
scroll to position [126, 0]
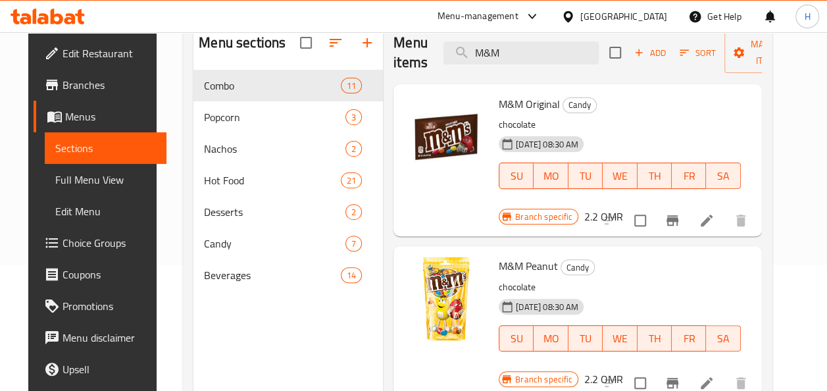
type input "M&M"
click at [688, 220] on button "Branch-specific-item" at bounding box center [672, 221] width 32 height 32
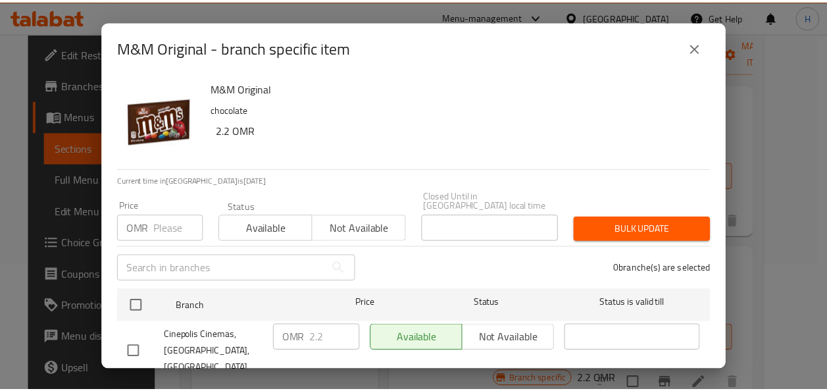
scroll to position [151, 0]
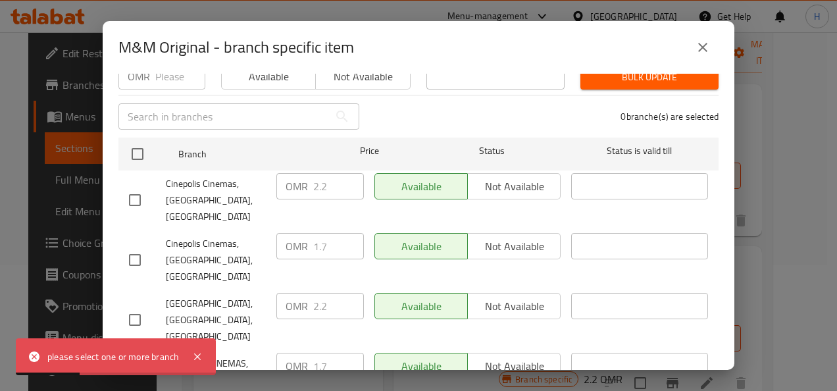
click at [147, 358] on input "checkbox" at bounding box center [135, 372] width 28 height 28
checkbox input "true"
drag, startPoint x: 147, startPoint y: 306, endPoint x: 333, endPoint y: 303, distance: 186.2
click at [333, 347] on div "CINEPOLIS CINEMAS, [GEOGRAPHIC_DATA] OMR 1.7 ​ Available Not available ​" at bounding box center [418, 371] width 589 height 49
click at [333, 353] on input "1.7" at bounding box center [338, 366] width 51 height 26
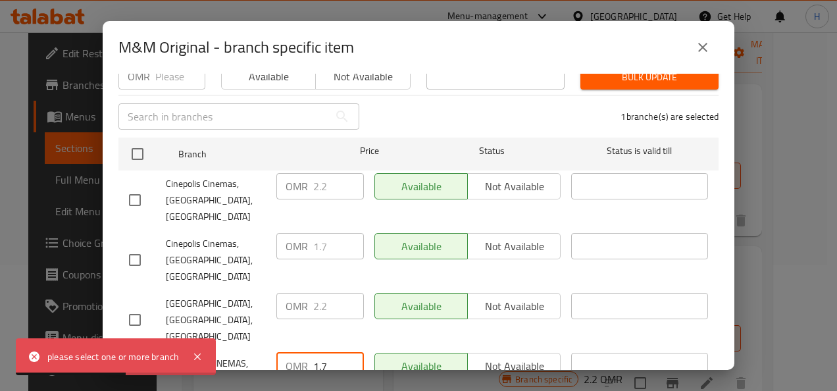
type input "1"
type input "2.2"
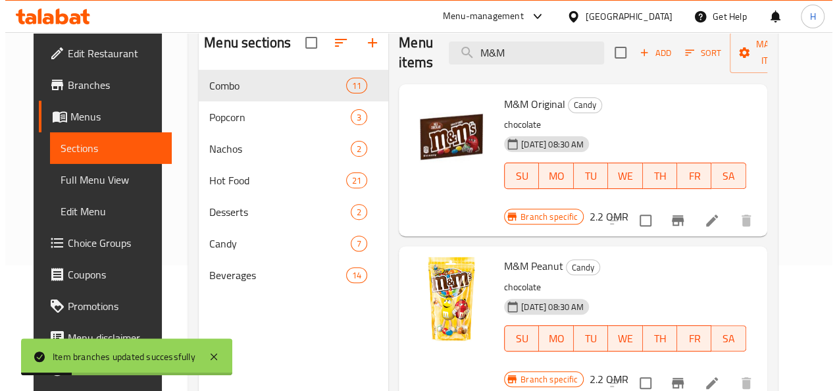
scroll to position [184, 0]
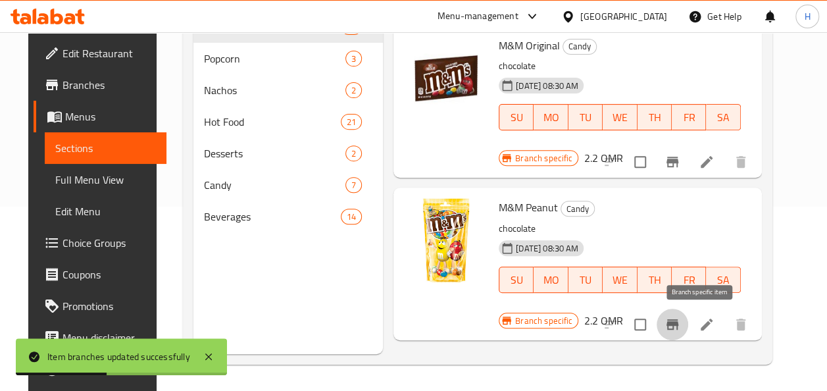
click at [680, 326] on icon "Branch-specific-item" at bounding box center [672, 324] width 16 height 16
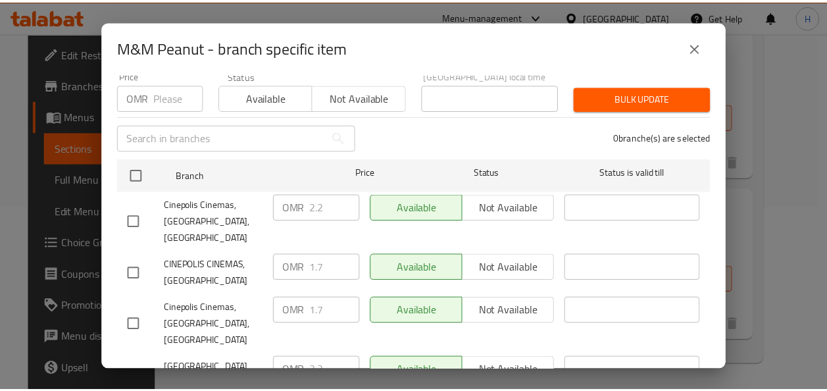
scroll to position [151, 0]
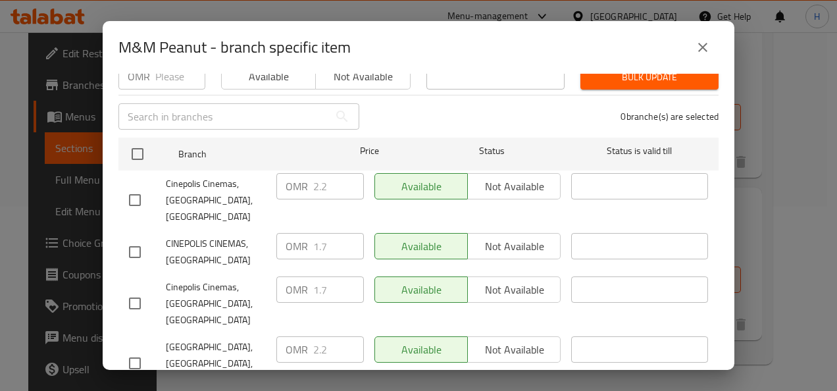
click at [121, 238] on input "checkbox" at bounding box center [135, 252] width 28 height 28
checkbox input "true"
click at [325, 233] on input "1.7" at bounding box center [338, 246] width 51 height 26
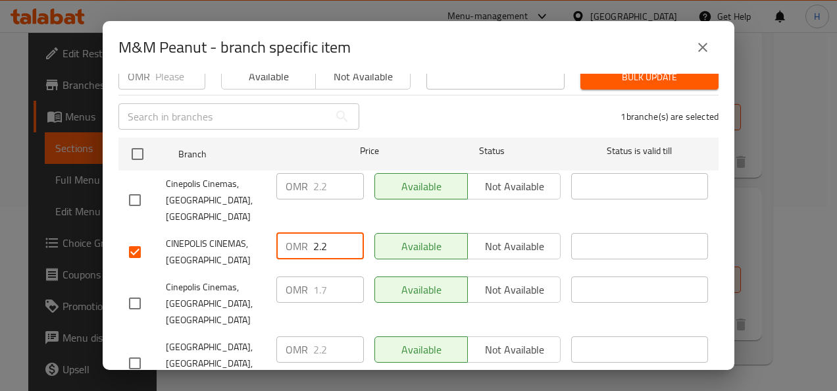
type input "2.2"
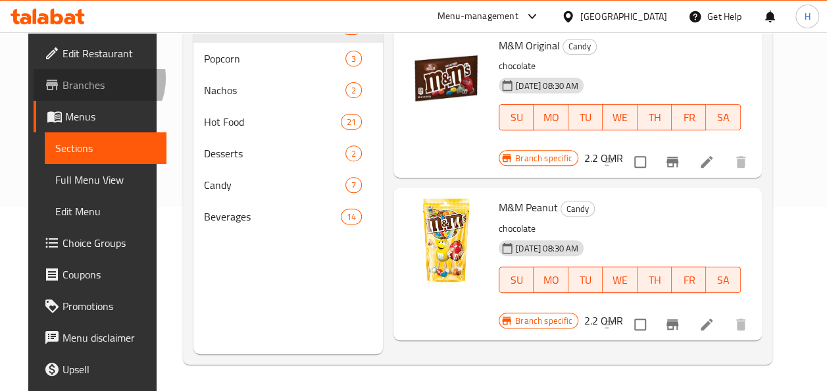
click at [69, 78] on span "Branches" at bounding box center [108, 85] width 93 height 16
